Goal: Find specific page/section: Find specific page/section

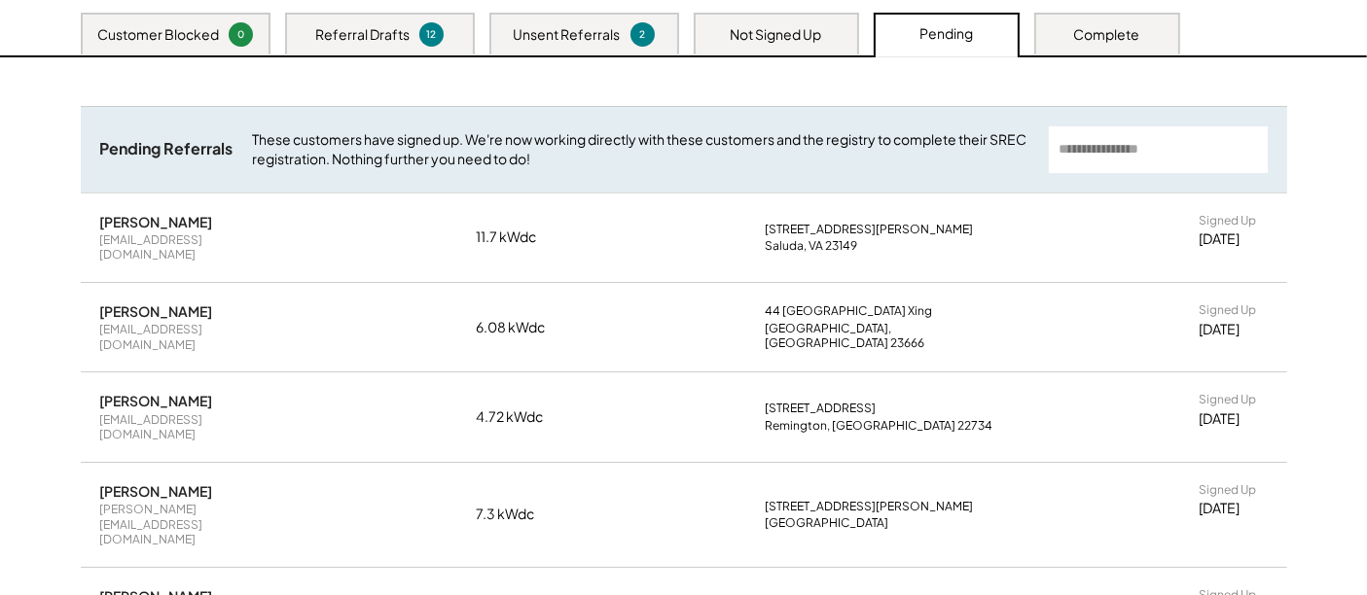
click at [0, 136] on div "Referral Dashboard Show Key Links ↓ | Search All Referrals ↗ Create New Referra…" at bounding box center [683, 260] width 1367 height 990
click at [1084, 20] on div "Complete" at bounding box center [1107, 34] width 146 height 42
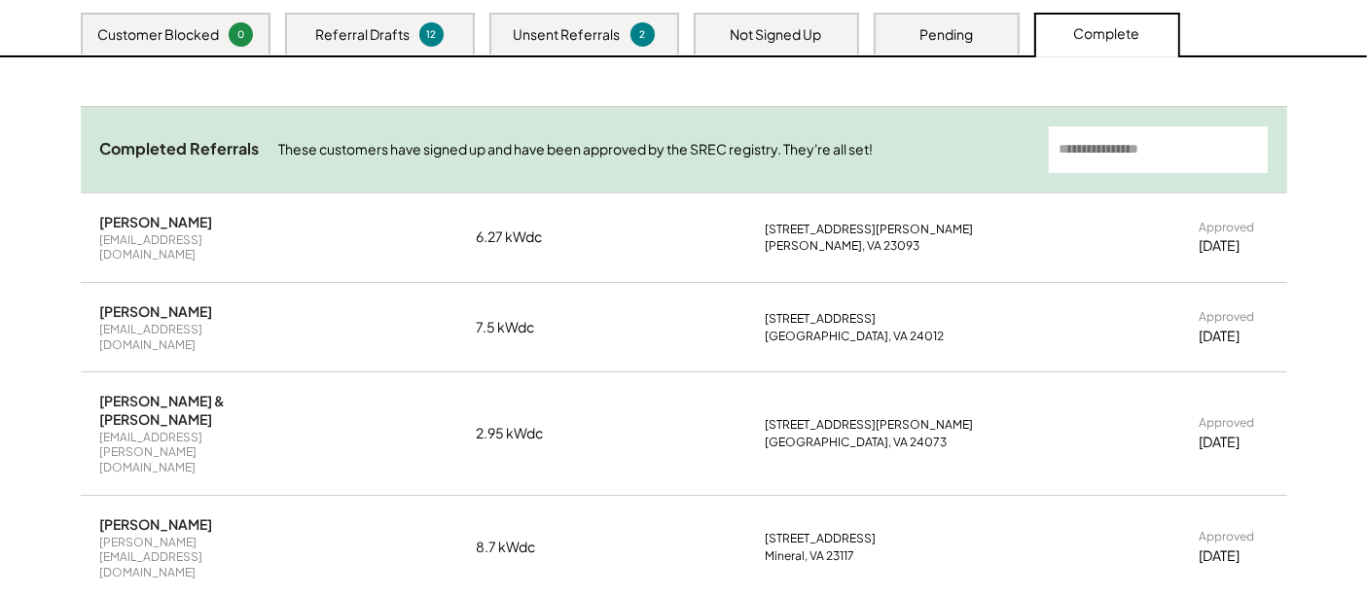
click at [777, 31] on div "Not Signed Up" at bounding box center [775, 34] width 91 height 19
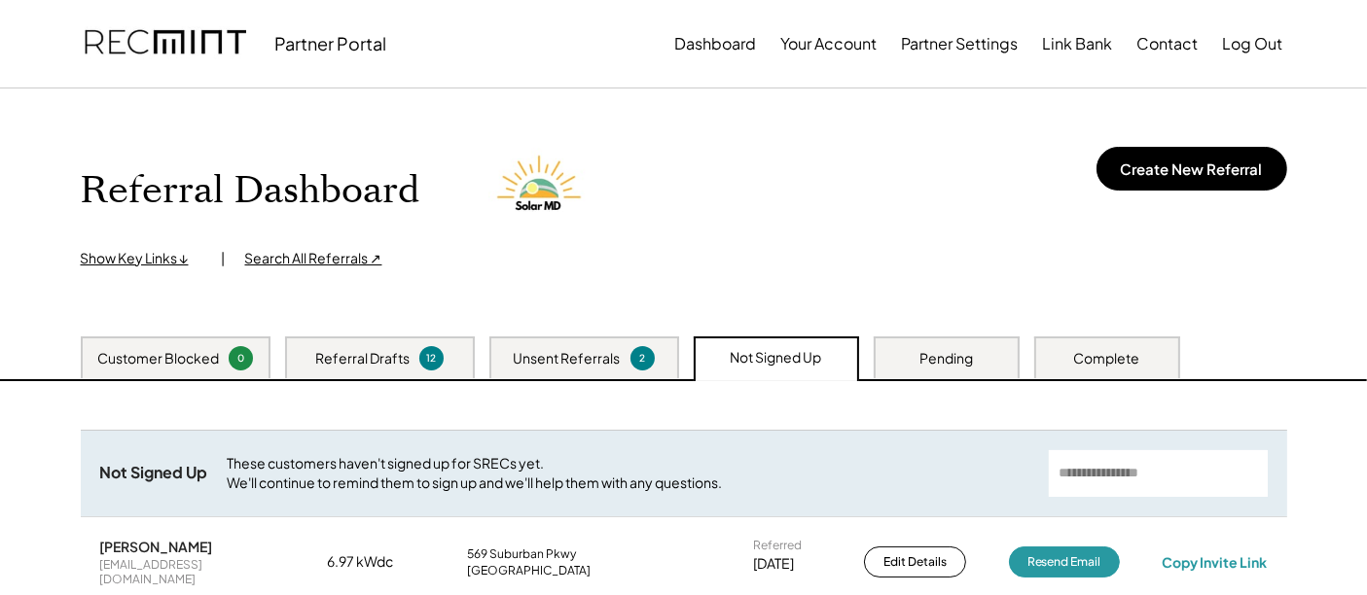
click at [290, 261] on div "Search All Referrals ↗" at bounding box center [313, 258] width 137 height 19
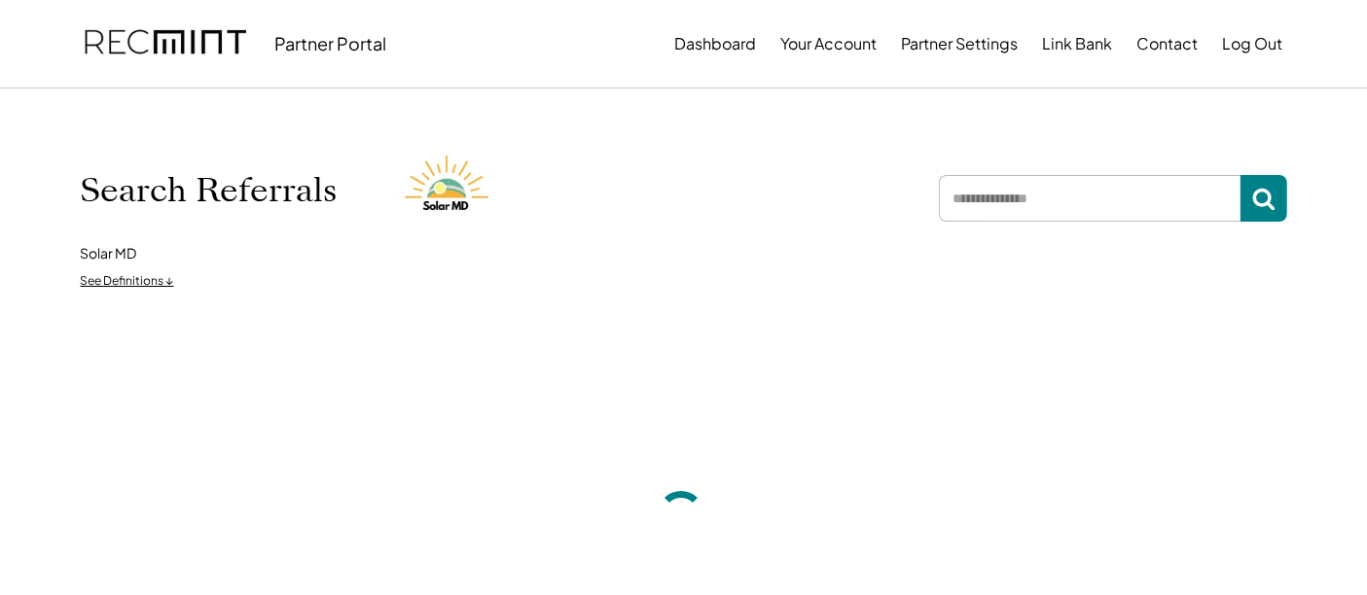
click at [1067, 212] on input "input" at bounding box center [1090, 198] width 302 height 47
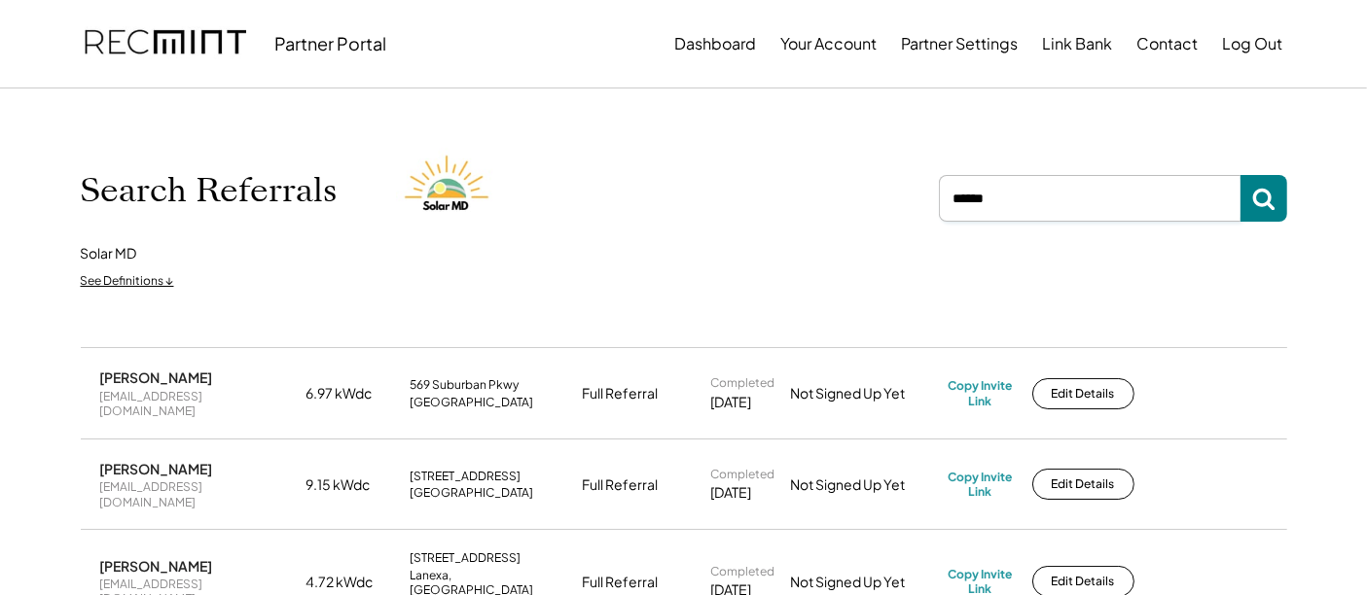
type input "******"
